Goal: Check status: Check status

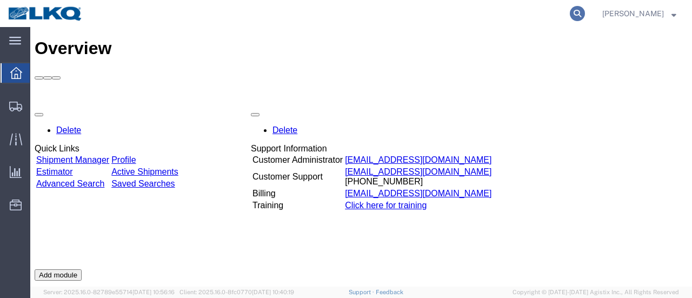
click at [585, 10] on icon at bounding box center [577, 13] width 15 height 15
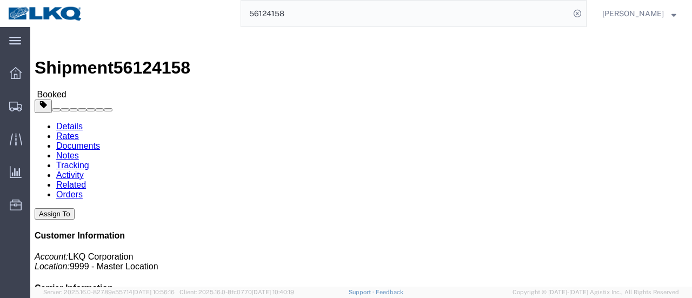
click link "Documents"
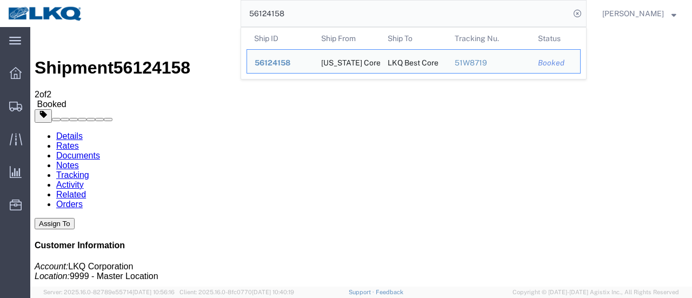
click at [309, 18] on input "56124158" at bounding box center [405, 14] width 329 height 26
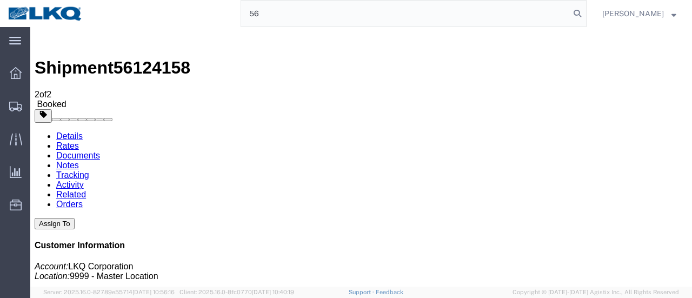
type input "5"
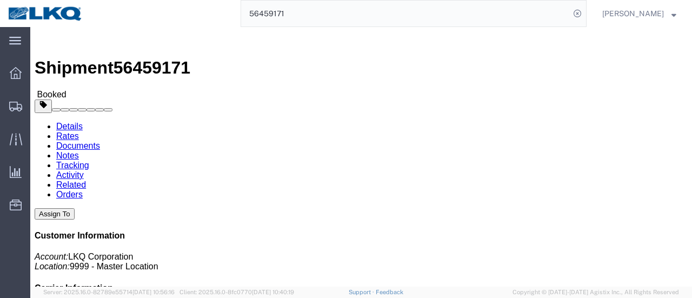
click link "Documents"
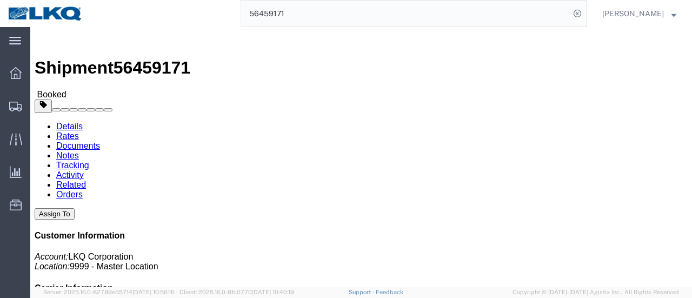
click at [319, 17] on input "56459171" at bounding box center [405, 14] width 329 height 26
type input "5"
paste input "56459171"
type input "56459171"
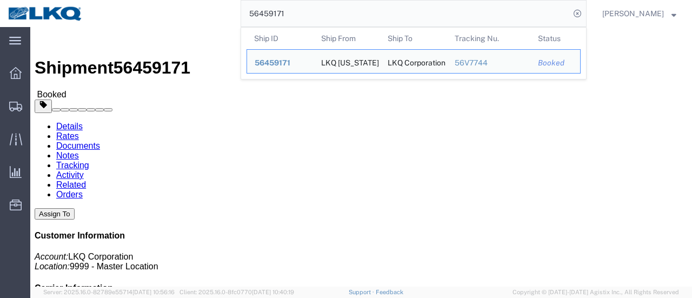
click link "Documents"
